Goal: Navigation & Orientation: Find specific page/section

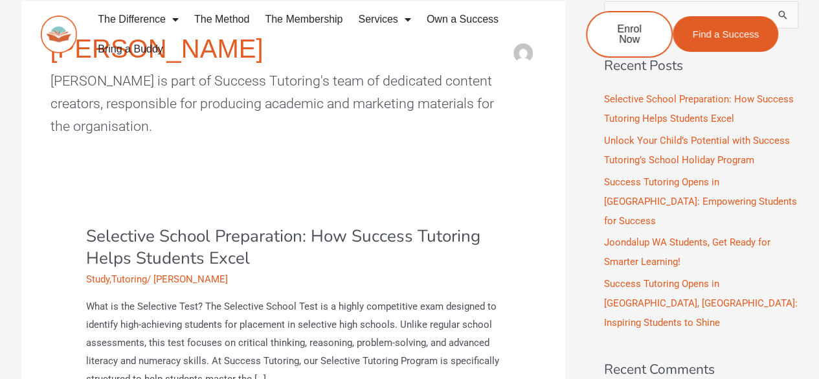
click at [67, 23] on img at bounding box center [59, 35] width 36 height 38
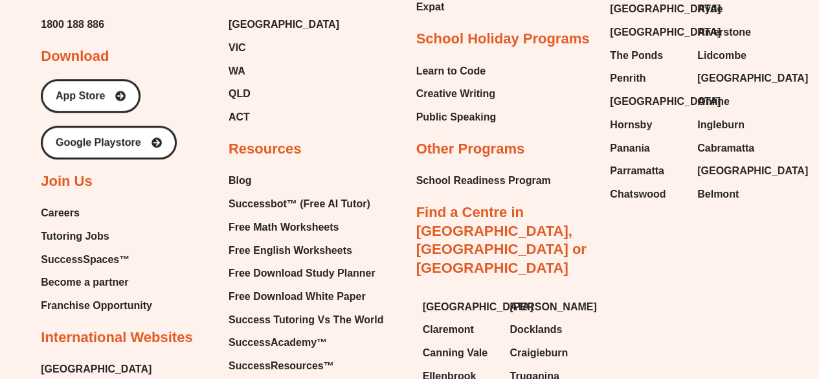
scroll to position [5399, 0]
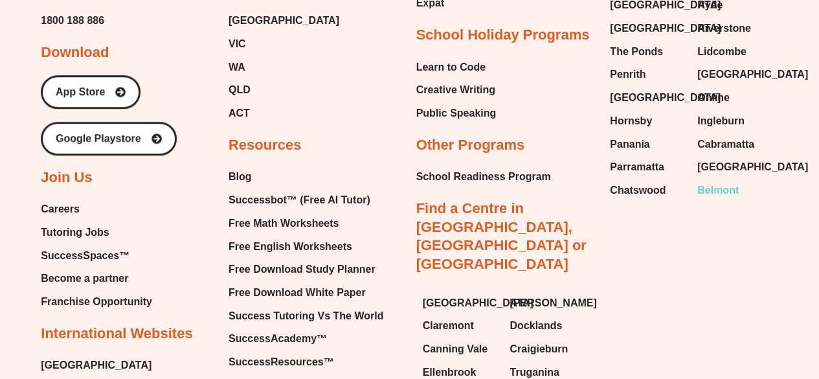
click at [720, 181] on span "Belmont" at bounding box center [717, 190] width 41 height 19
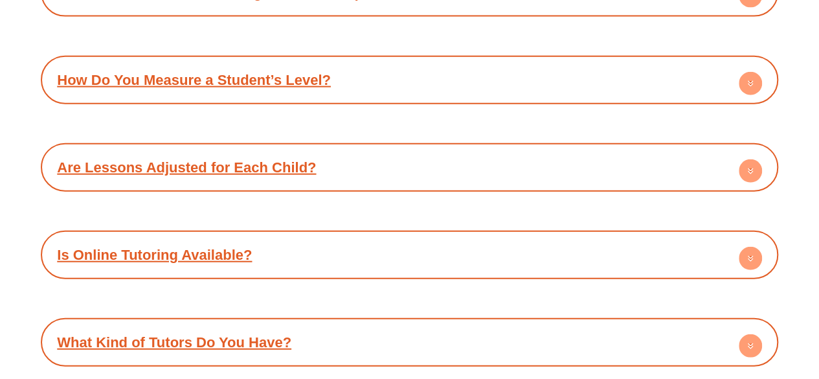
scroll to position [3950, 0]
click at [301, 324] on div "What Kind of Tutors Do You Have?" at bounding box center [409, 342] width 725 height 36
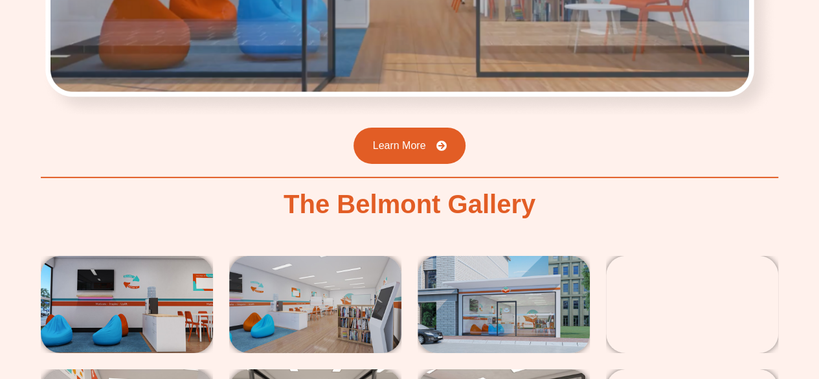
scroll to position [1968, 0]
